Goal: Information Seeking & Learning: Learn about a topic

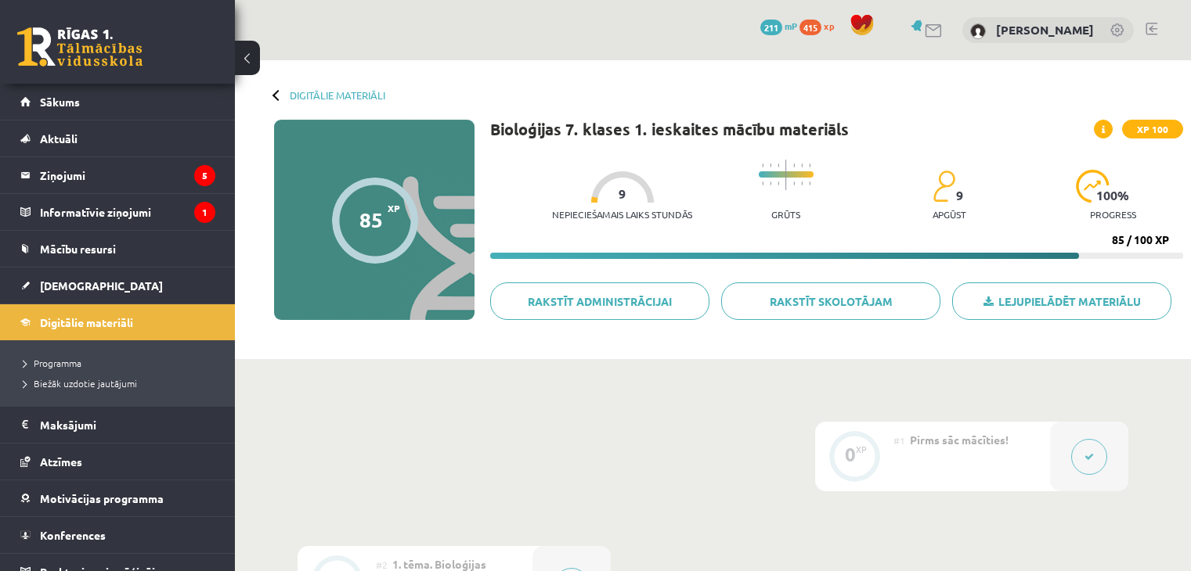
scroll to position [313, 0]
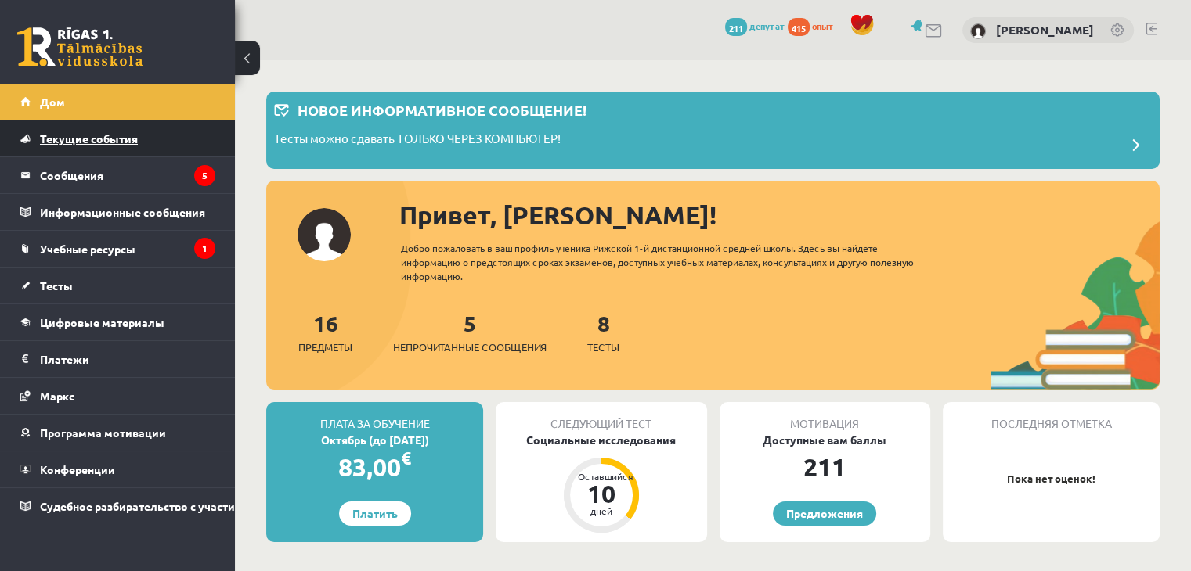
click at [78, 138] on font "Текущие события" at bounding box center [89, 138] width 98 height 14
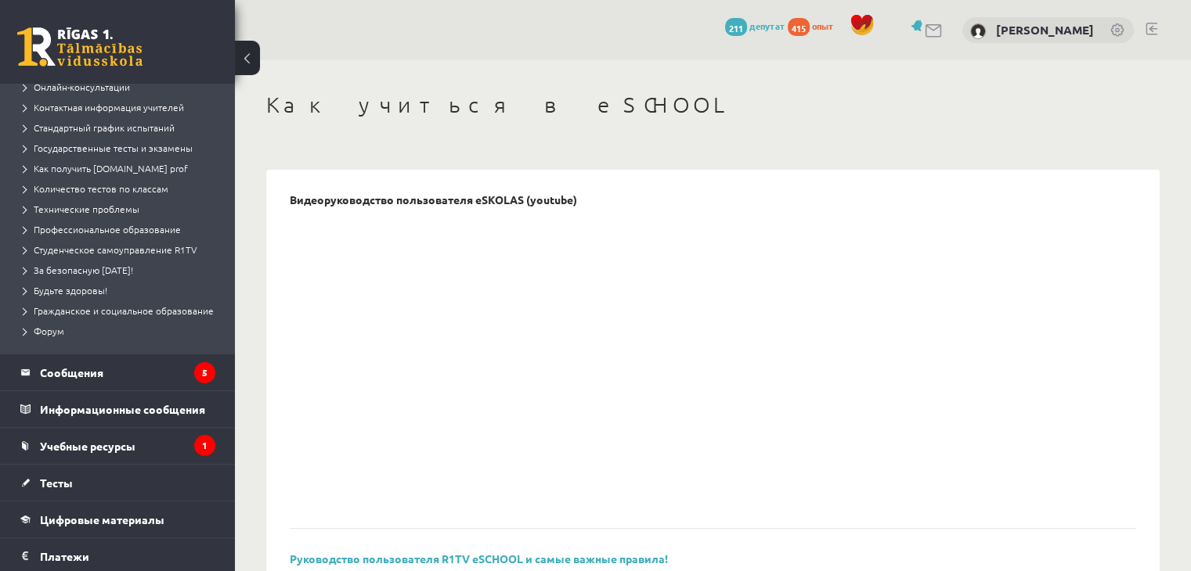
scroll to position [157, 0]
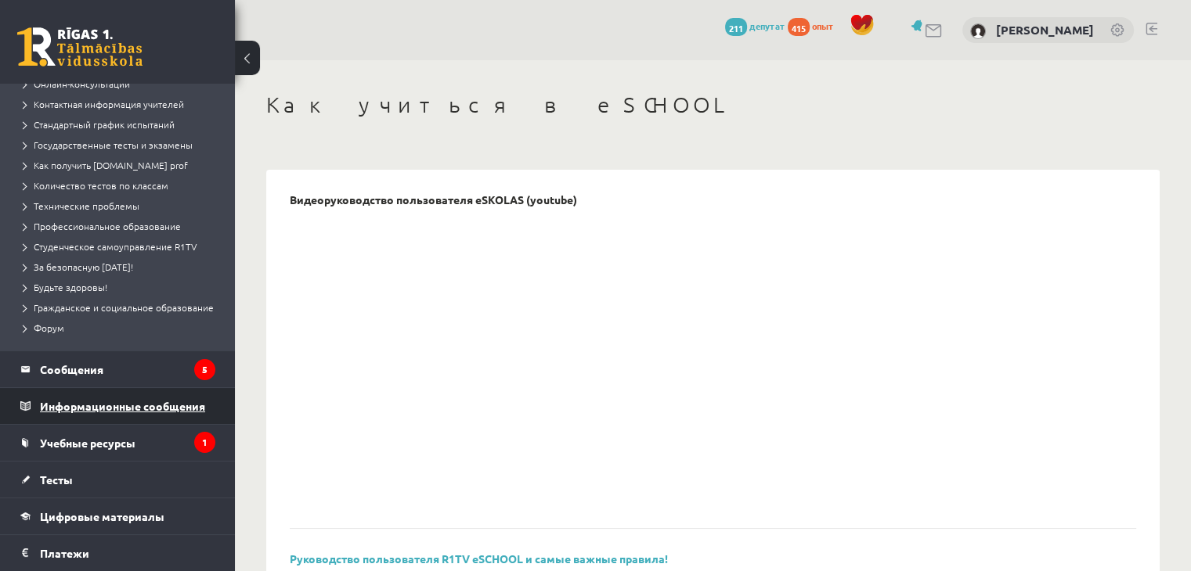
click at [110, 411] on legend "Информационные сообщения 1" at bounding box center [127, 406] width 175 height 36
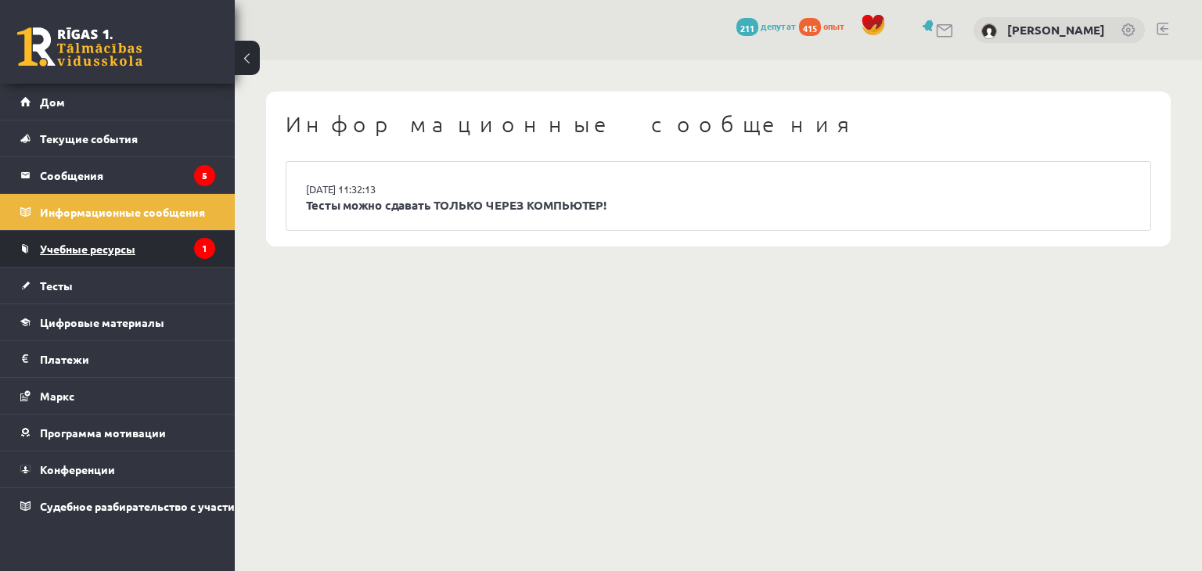
click at [78, 247] on font "Учебные ресурсы" at bounding box center [87, 249] width 95 height 14
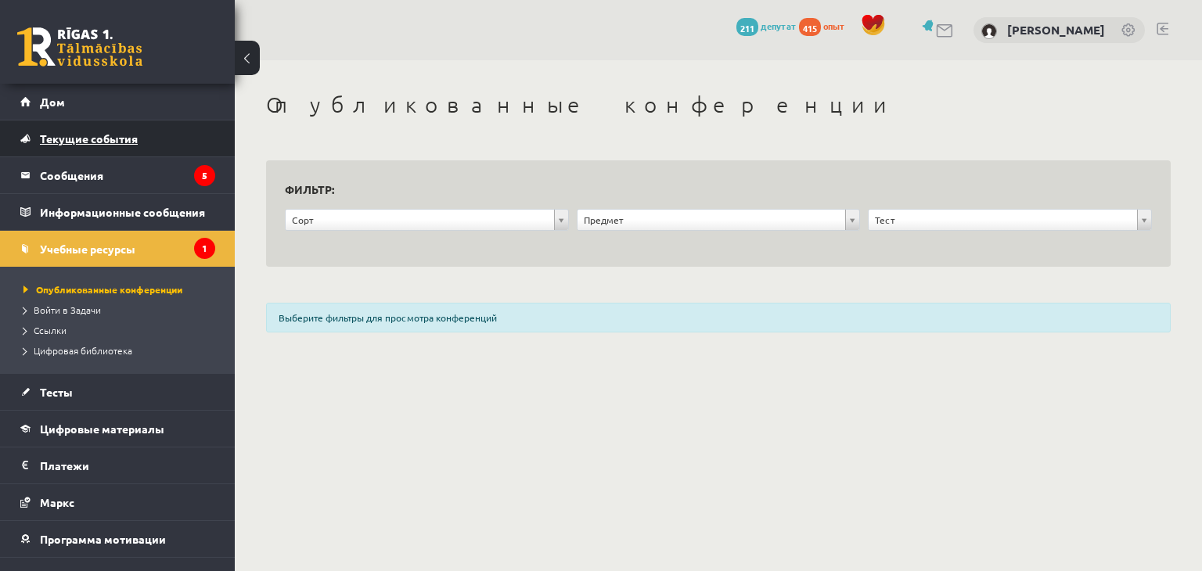
click at [60, 139] on font "Текущие события" at bounding box center [89, 138] width 98 height 14
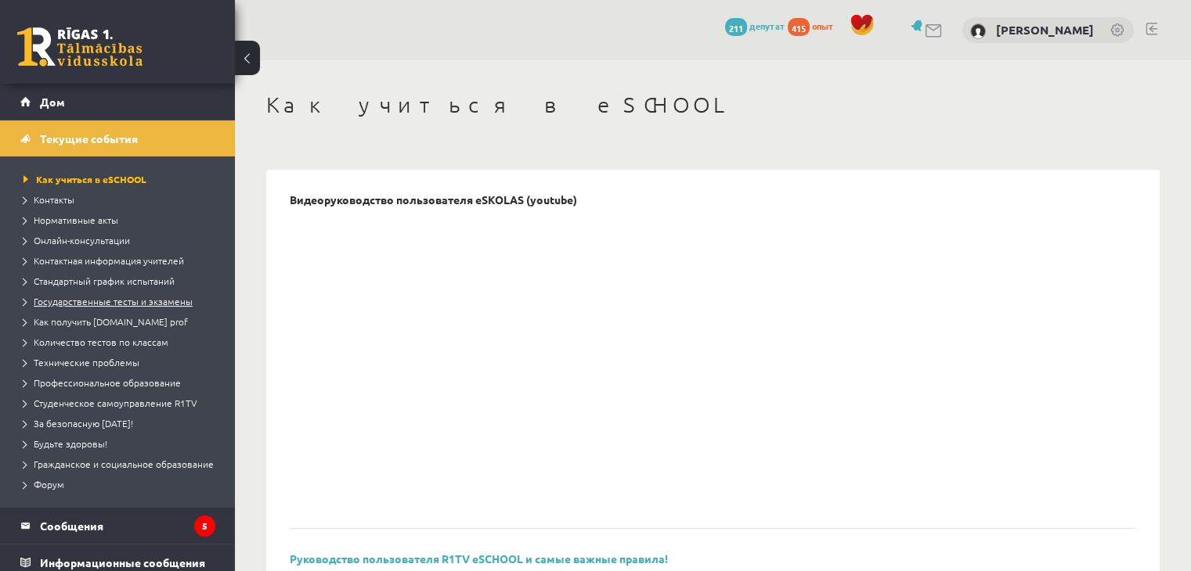
click at [85, 298] on font "Государственные тесты и экзамены" at bounding box center [113, 301] width 159 height 13
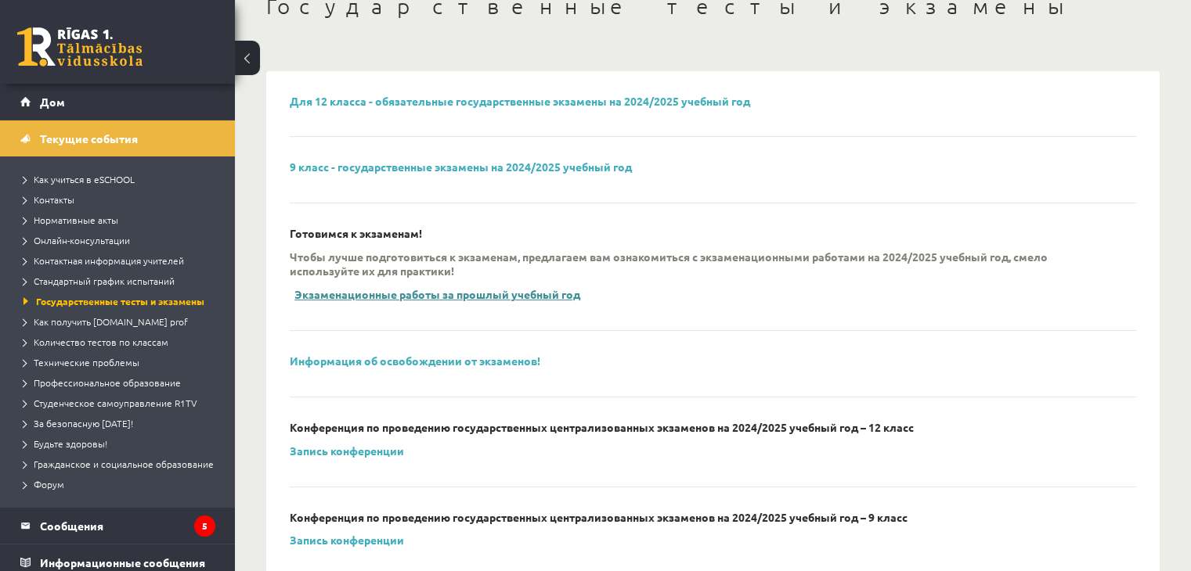
scroll to position [157, 0]
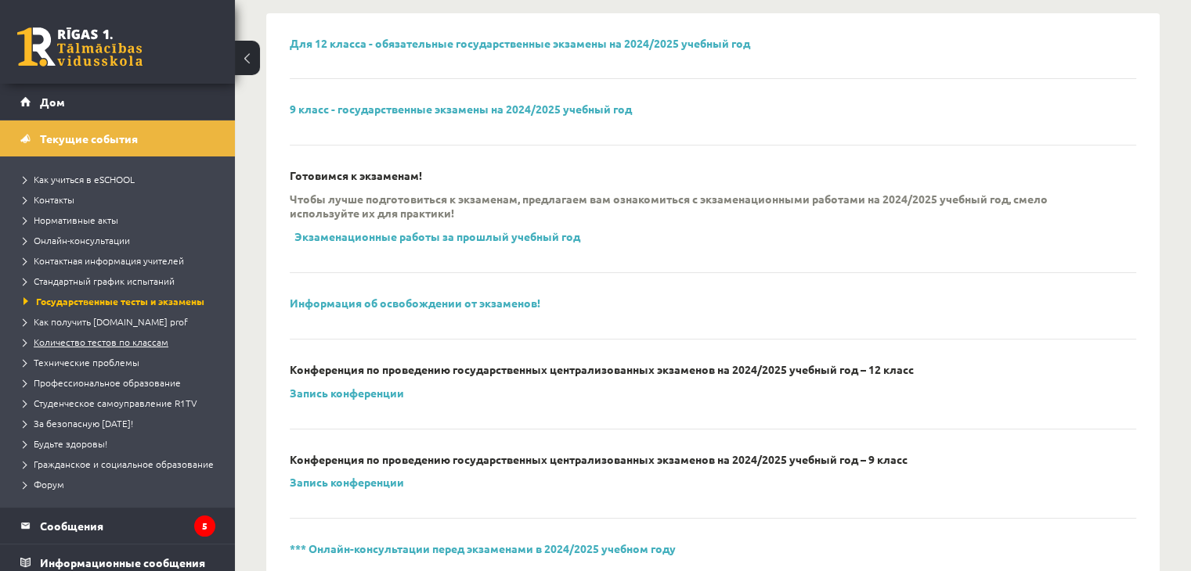
click at [102, 342] on font "Количество тестов по классам" at bounding box center [101, 342] width 135 height 13
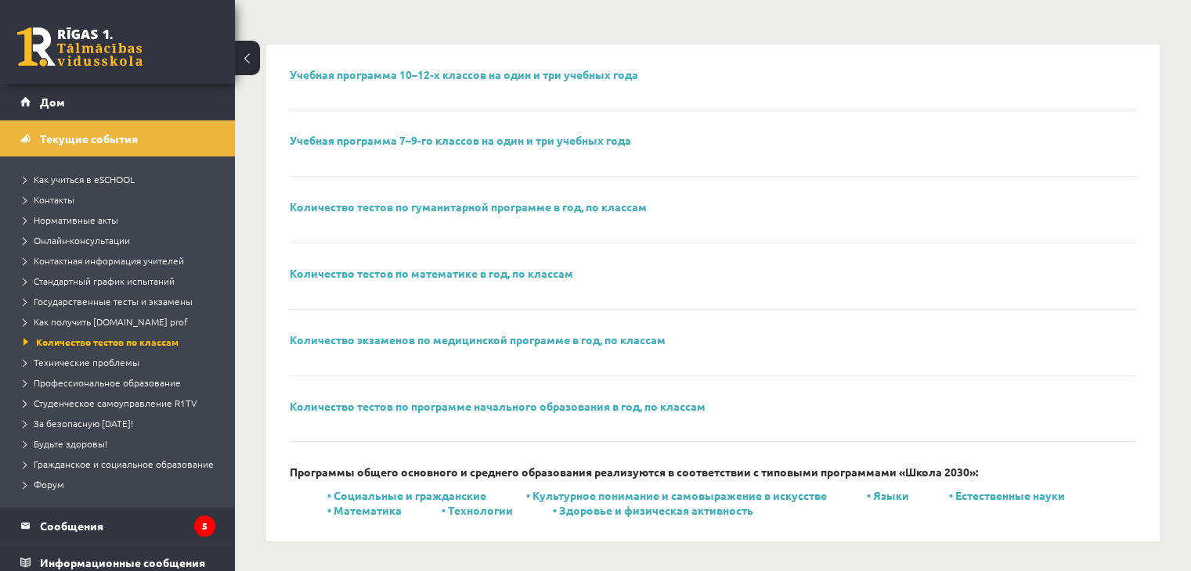
scroll to position [47, 0]
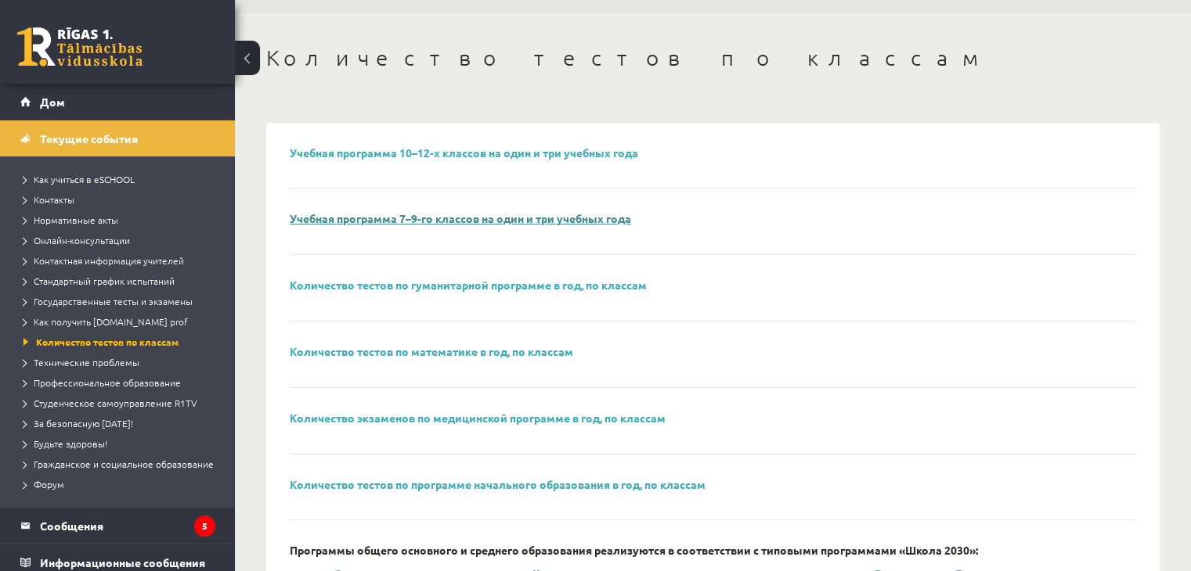
click at [391, 212] on font "Учебная программа 7–9-го классов на один и три учебных года" at bounding box center [460, 218] width 341 height 14
click at [107, 279] on font "Стандартный график испытаний" at bounding box center [104, 281] width 141 height 13
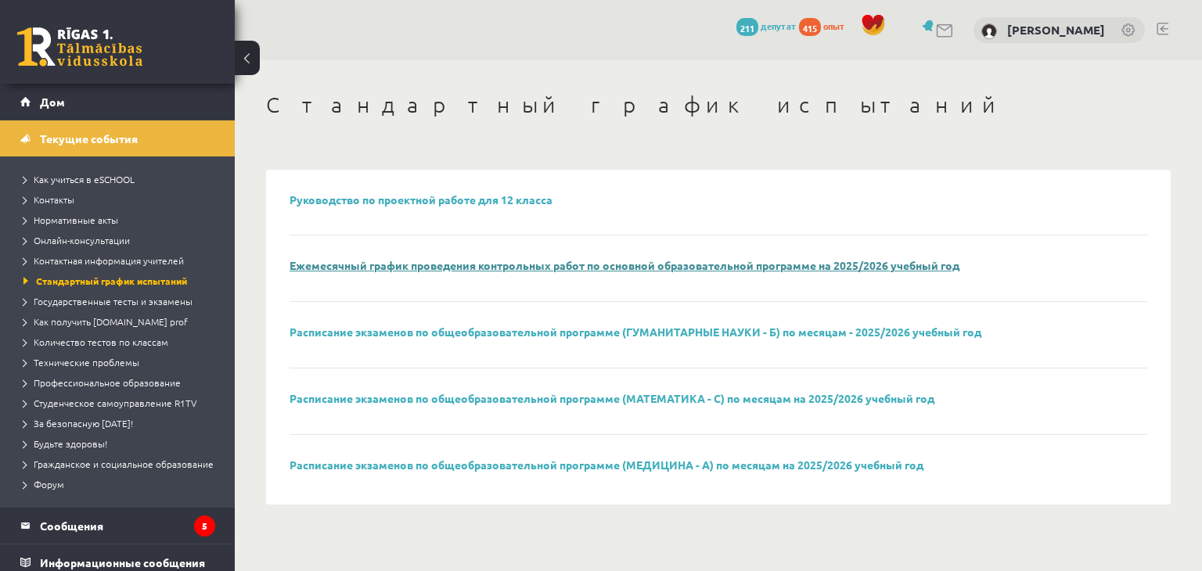
click at [389, 271] on font "Ежемесячный график проведения контрольных работ по основной образовательной про…" at bounding box center [625, 265] width 670 height 14
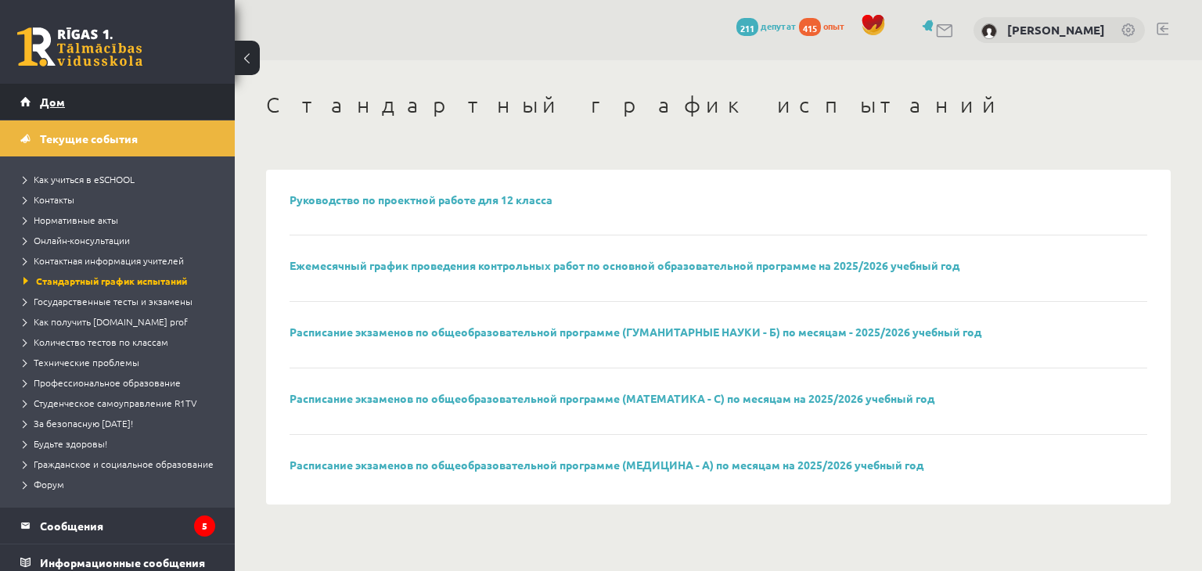
click at [110, 95] on link "Дом" at bounding box center [117, 102] width 195 height 36
